Goal: Transaction & Acquisition: Purchase product/service

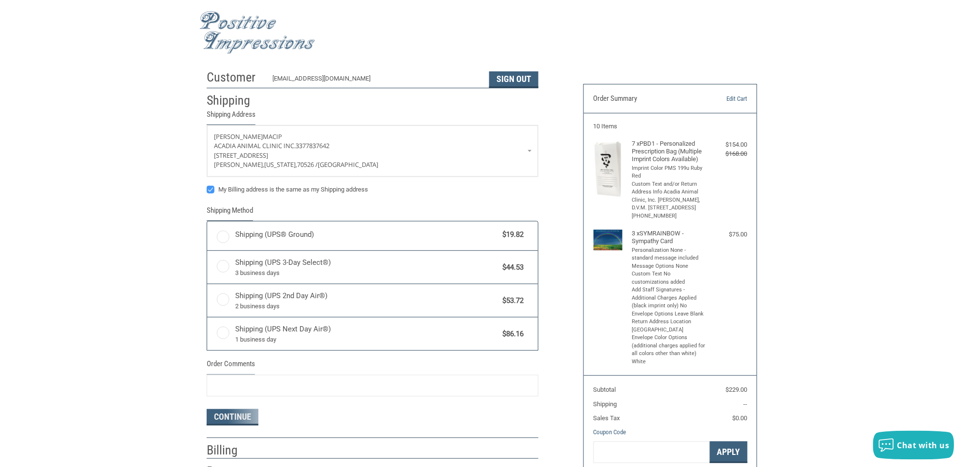
radio input "true"
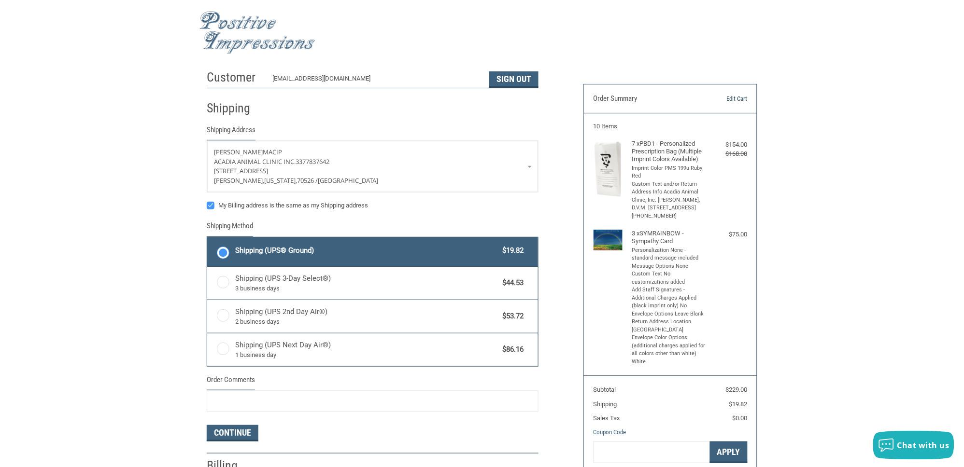
click at [733, 94] on link "Edit Cart" at bounding box center [722, 99] width 49 height 10
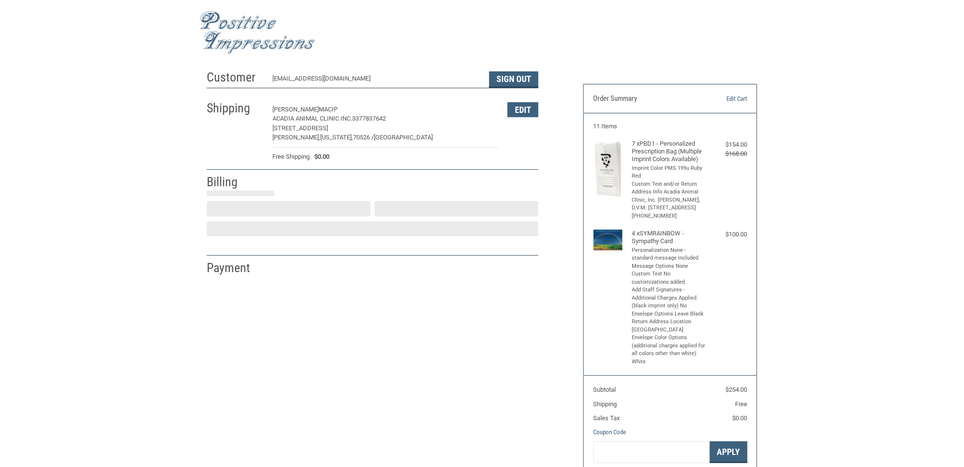
select select "LA"
select select "US"
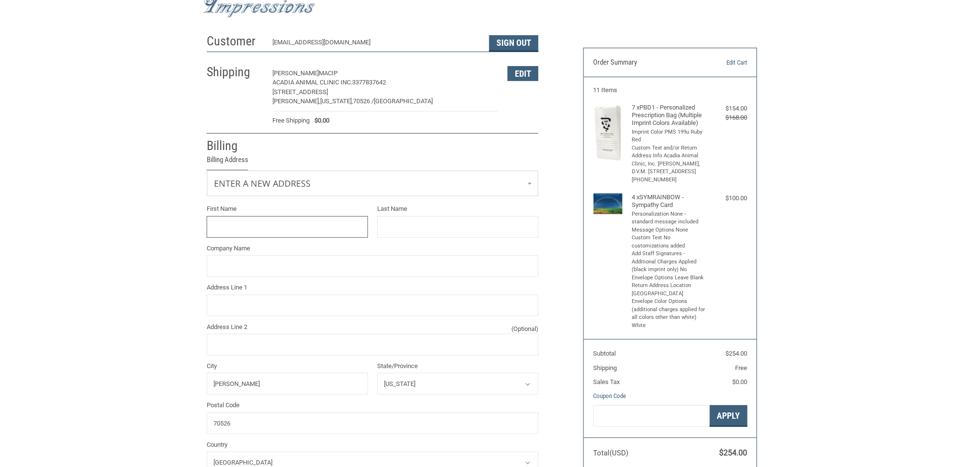
scroll to position [76, 0]
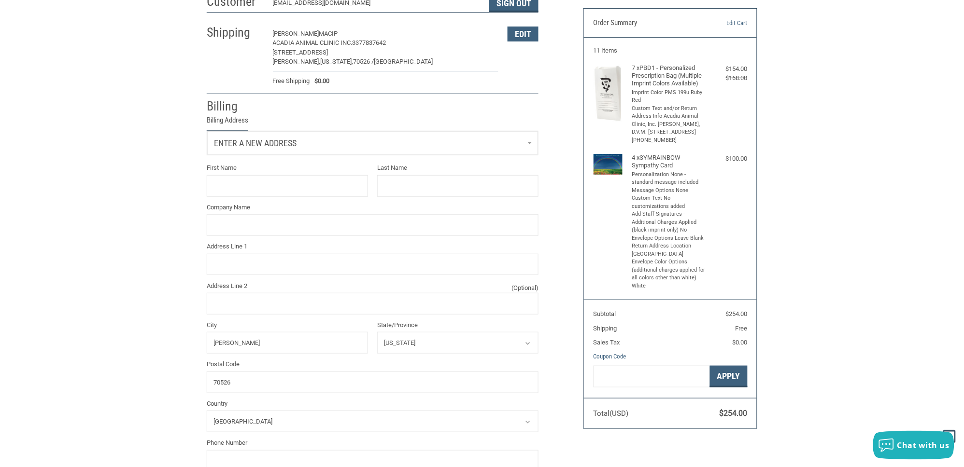
click at [373, 141] on link "Enter a new address" at bounding box center [372, 143] width 331 height 24
click at [342, 191] on p "Acadia Animal Clinic Inc. 3377837642" at bounding box center [372, 194] width 311 height 10
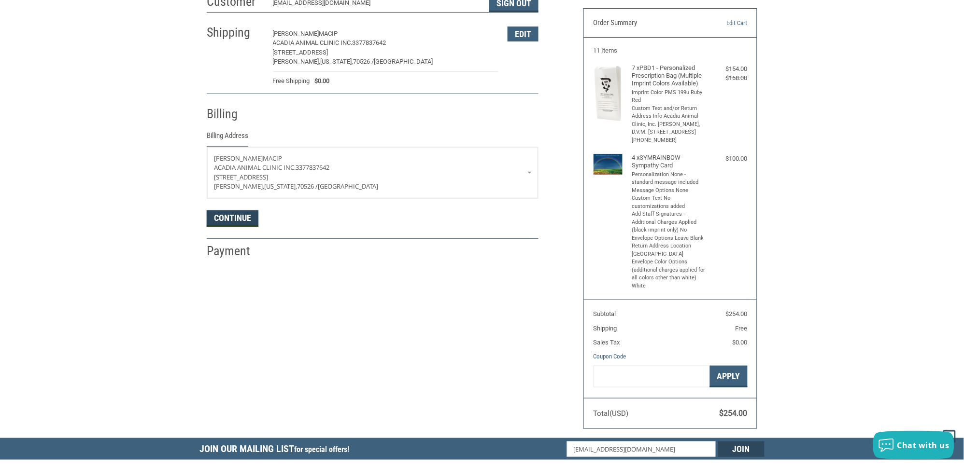
click at [236, 217] on button "Continue" at bounding box center [233, 219] width 52 height 16
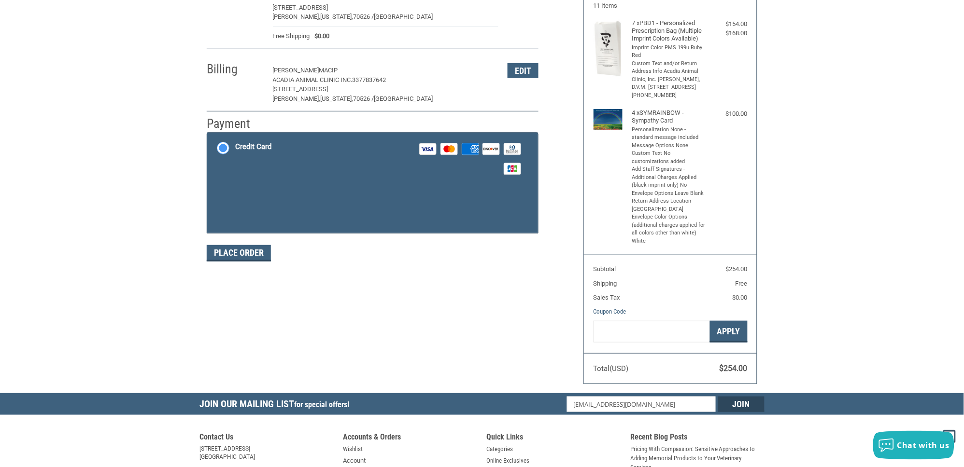
scroll to position [139, 0]
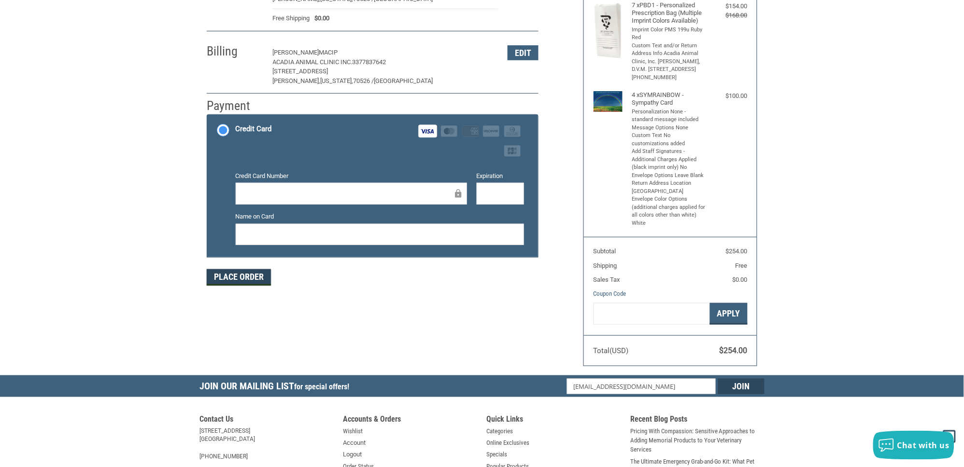
click at [235, 272] on button "Place Order" at bounding box center [239, 277] width 64 height 16
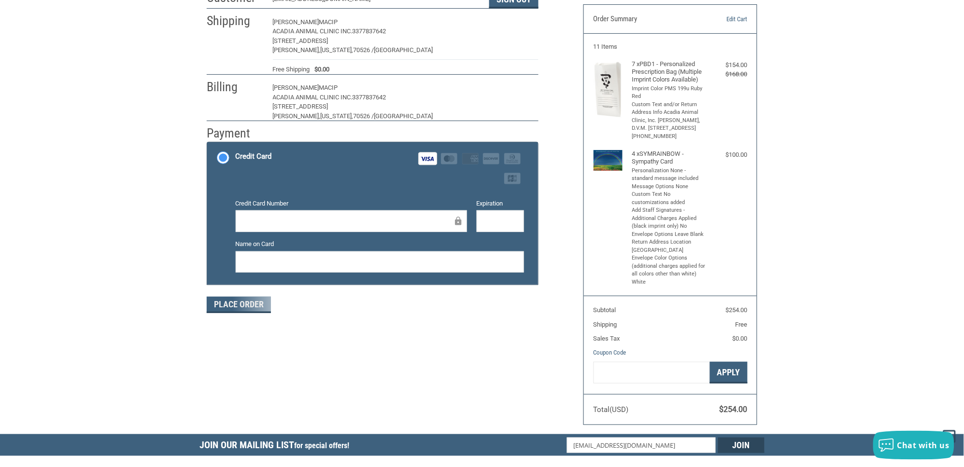
scroll to position [0, 0]
